Goal: Information Seeking & Learning: Find specific fact

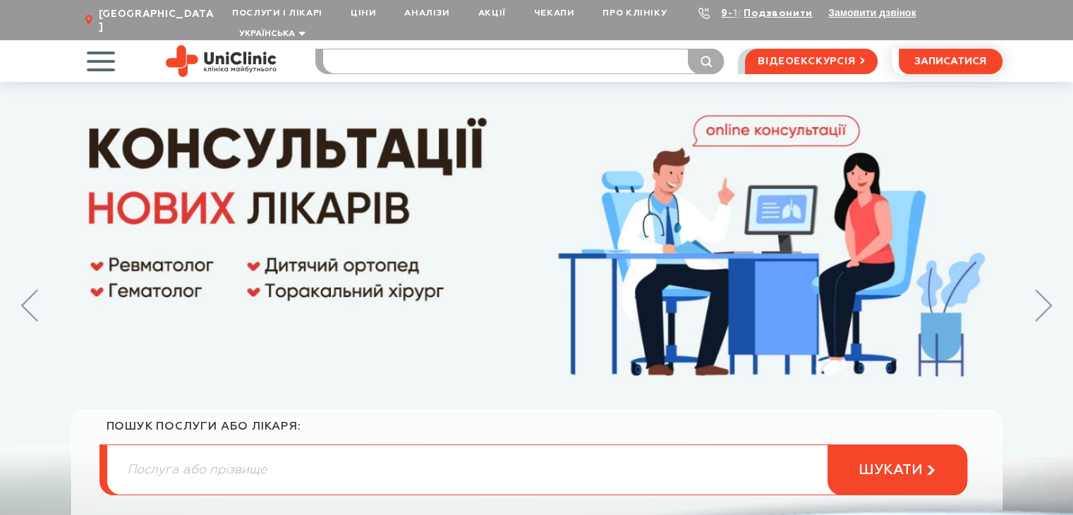
click at [354, 49] on input "search" at bounding box center [523, 61] width 401 height 24
type input "яловенко"
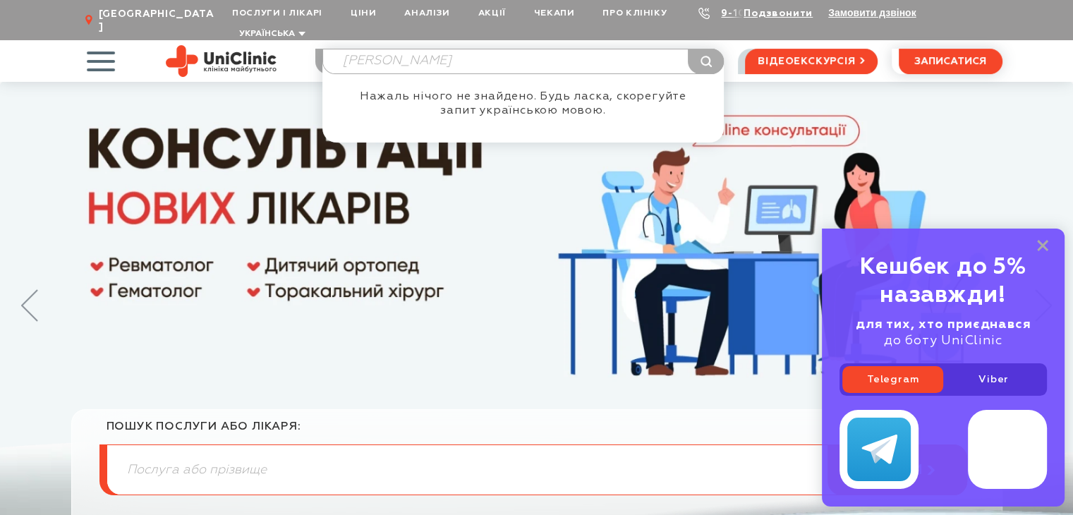
click at [688, 49] on button "submit" at bounding box center [706, 61] width 36 height 25
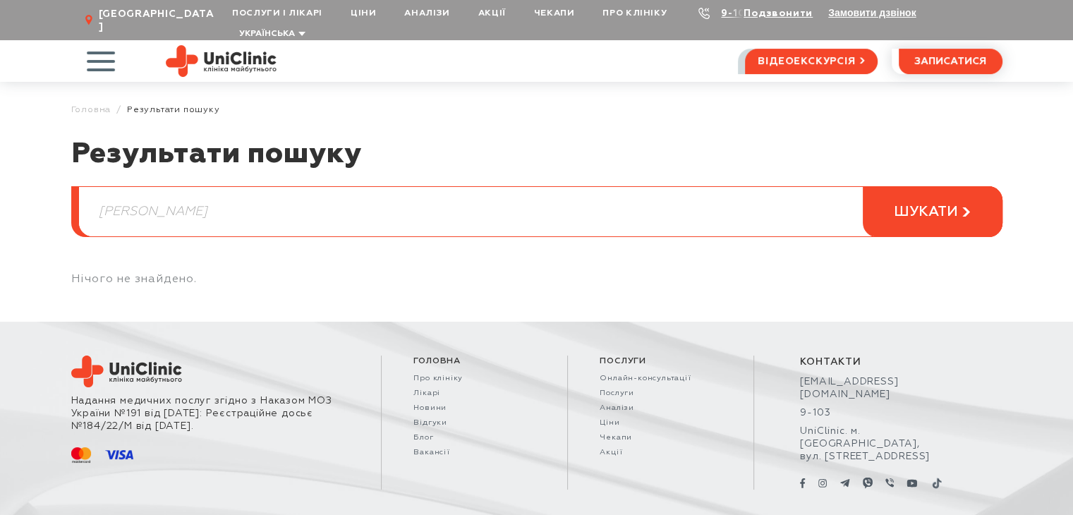
click at [200, 198] on input "яловенко" at bounding box center [540, 211] width 923 height 49
drag, startPoint x: 225, startPoint y: 198, endPoint x: 59, endPoint y: 198, distance: 166.6
click at [59, 198] on article "Результати пошуку яловенко шукати Нічого не знайдено." at bounding box center [536, 229] width 1073 height 185
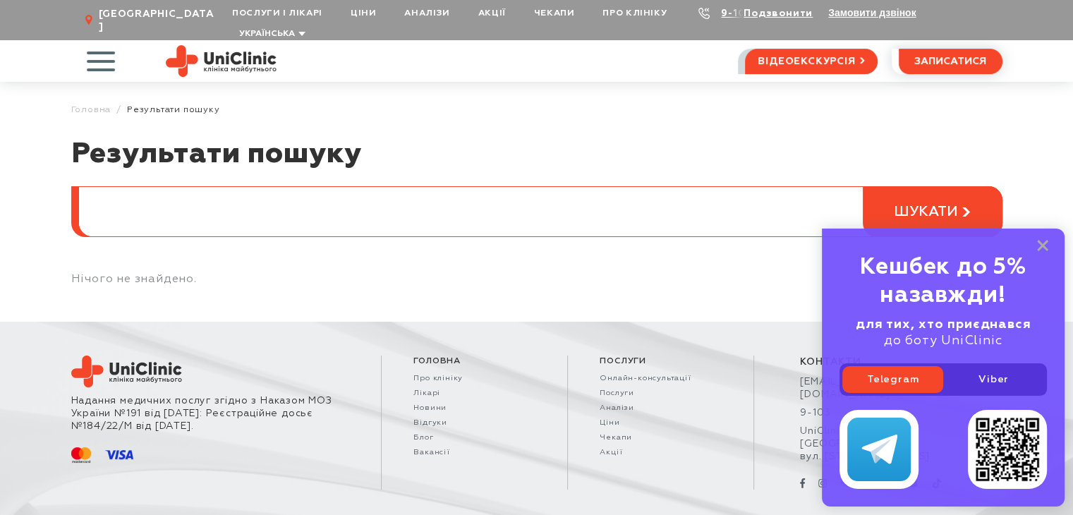
click at [215, 187] on input "search" at bounding box center [540, 211] width 923 height 49
type input "[PERSON_NAME]"
click at [863, 186] on button "шукати" at bounding box center [933, 211] width 140 height 51
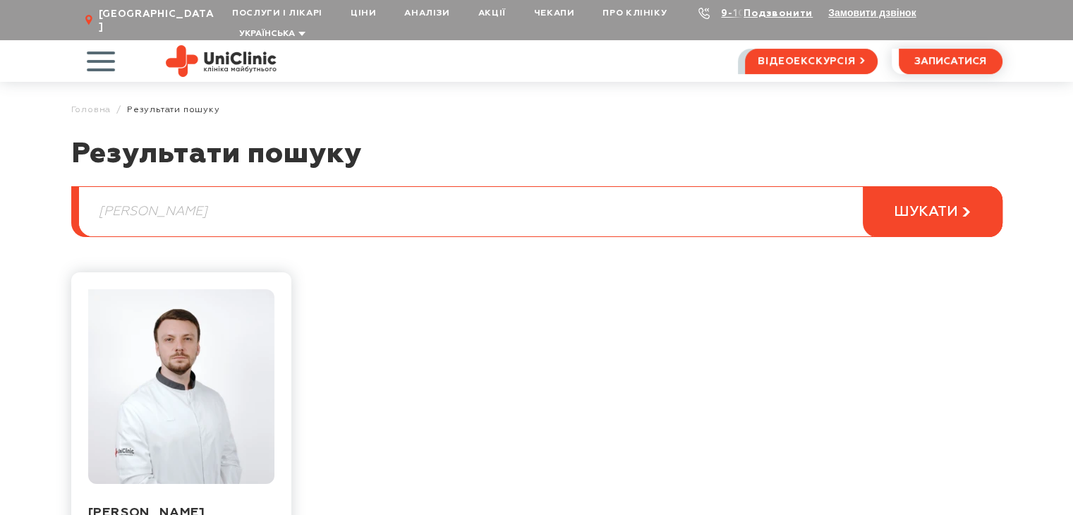
drag, startPoint x: 188, startPoint y: 202, endPoint x: 20, endPoint y: 194, distance: 167.4
click at [20, 194] on article "Результати пошуку [PERSON_NAME] шукати [PERSON_NAME]-торакальний хірург записат…" at bounding box center [536, 395] width 1073 height 516
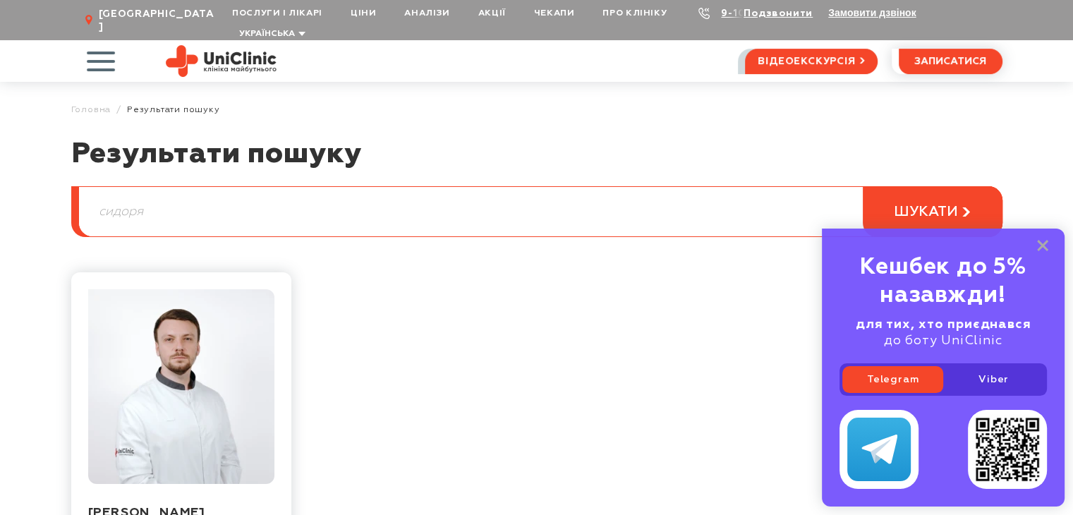
type input "[PERSON_NAME]"
click at [951, 203] on span "шукати" at bounding box center [926, 212] width 64 height 18
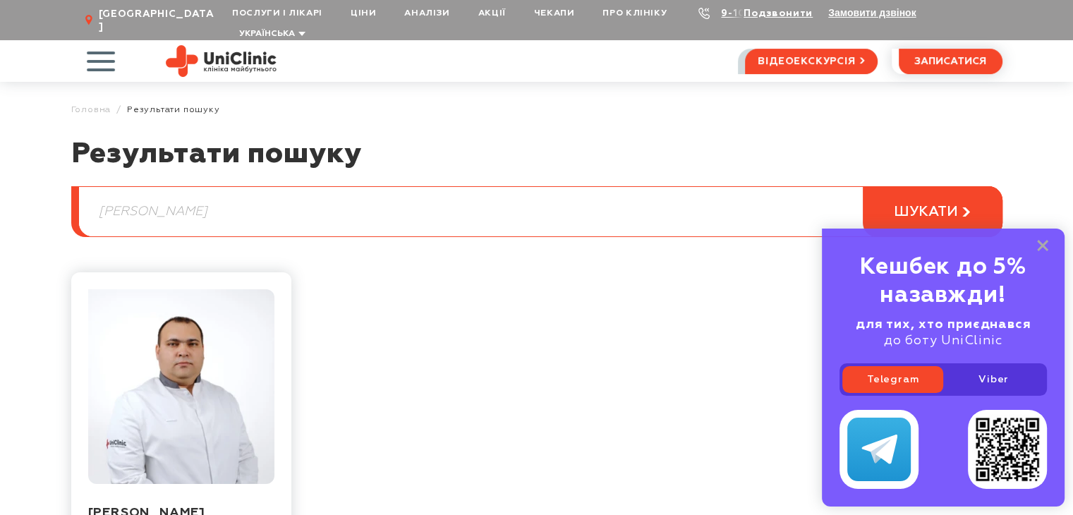
drag, startPoint x: 275, startPoint y: 193, endPoint x: 0, endPoint y: 223, distance: 276.2
click at [0, 223] on article "Результати пошуку Сидоряка шукати Сидоряко Андрій Вікторович Лікар-стоматолог-х…" at bounding box center [536, 400] width 1073 height 527
type input "[PERSON_NAME]"
click at [863, 186] on button "шукати" at bounding box center [933, 211] width 140 height 51
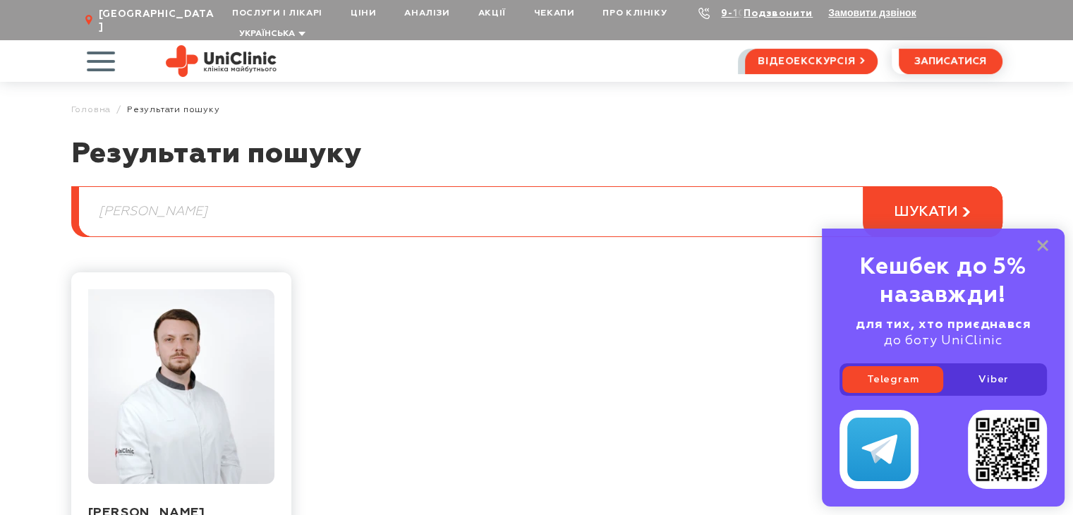
click at [181, 207] on input "скороход" at bounding box center [540, 211] width 923 height 49
drag, startPoint x: 211, startPoint y: 189, endPoint x: 22, endPoint y: 176, distance: 189.6
click at [22, 176] on article "Результати пошуку скороход шукати Скороход Денис Олександрович Лікар-торакальни…" at bounding box center [536, 395] width 1073 height 516
type input "сидоряка"
click at [863, 186] on button "шукати" at bounding box center [933, 211] width 140 height 51
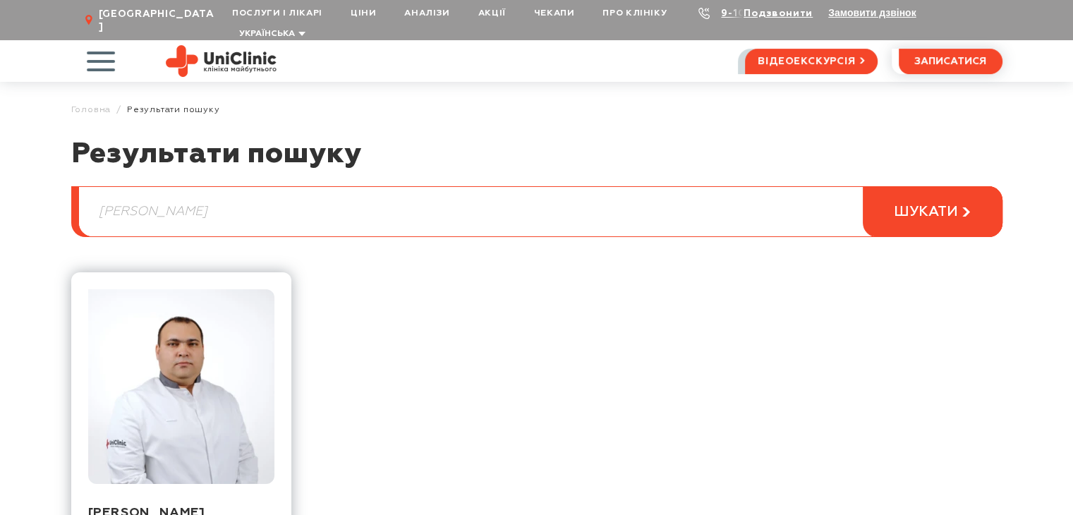
click at [153, 399] on img at bounding box center [181, 386] width 186 height 195
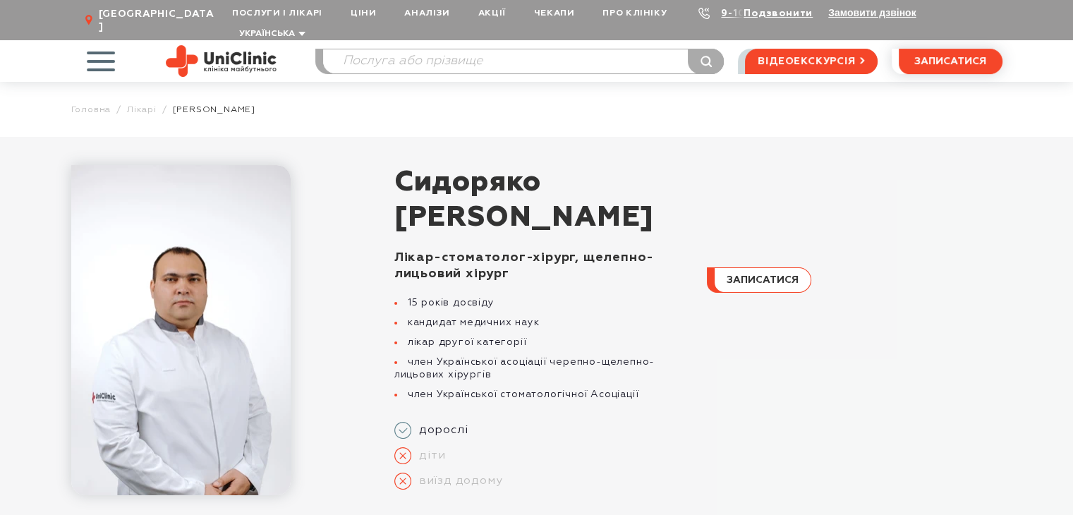
drag, startPoint x: 570, startPoint y: 244, endPoint x: 587, endPoint y: 258, distance: 21.6
click at [587, 258] on div "Лікар-стоматолог-хірург, щелепно-лицьовий хірург" at bounding box center [543, 266] width 296 height 32
copy div "щелепно-лицьовий хірург"
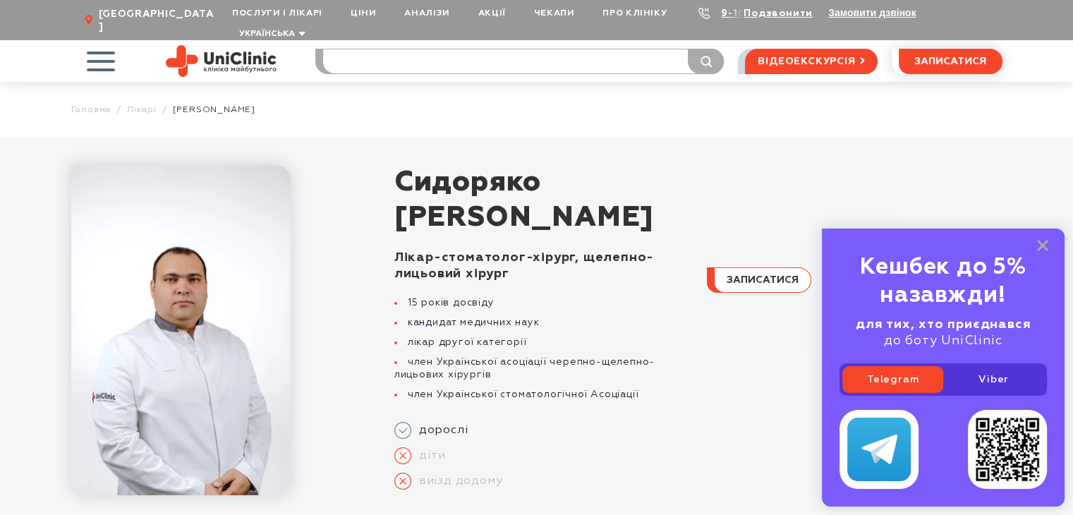
click at [387, 49] on input "search" at bounding box center [523, 61] width 401 height 24
type input "[PERSON_NAME]"
click at [688, 49] on button "submit" at bounding box center [706, 61] width 36 height 25
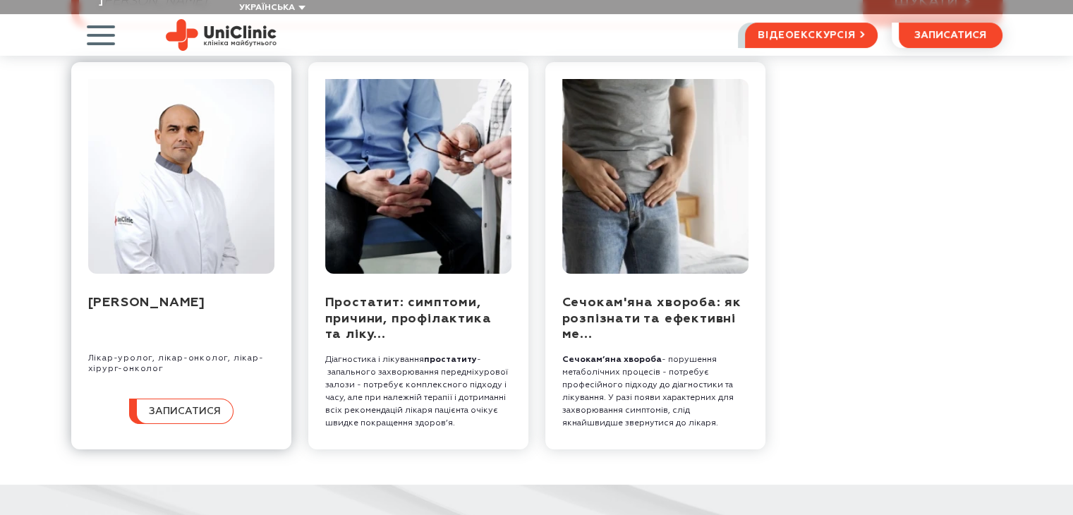
scroll to position [212, 0]
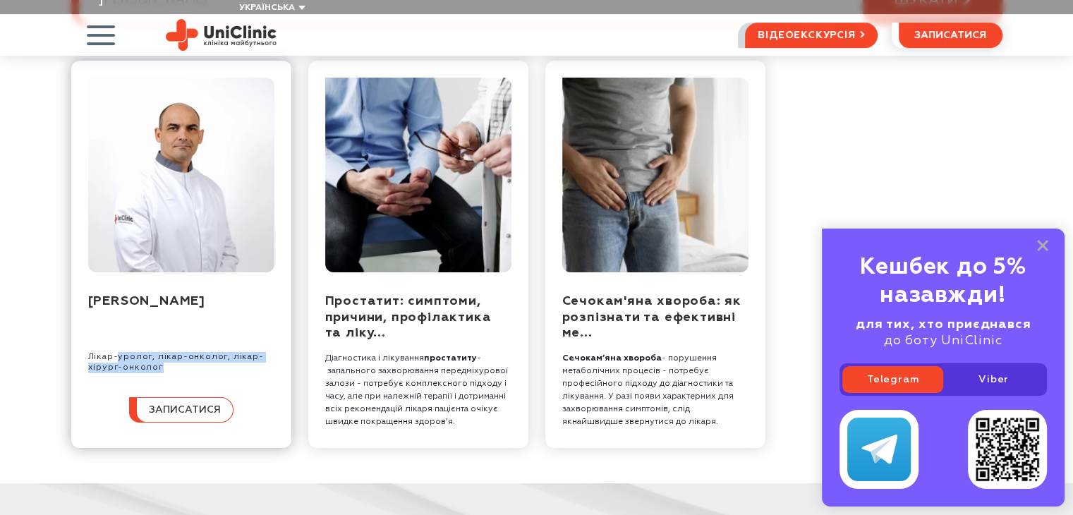
drag, startPoint x: 117, startPoint y: 343, endPoint x: 239, endPoint y: 354, distance: 121.9
click at [239, 354] on div "Лікар-уролог, лікар-онколог, лікар-хірург-онколог" at bounding box center [181, 362] width 186 height 21
